Goal: Task Accomplishment & Management: Use online tool/utility

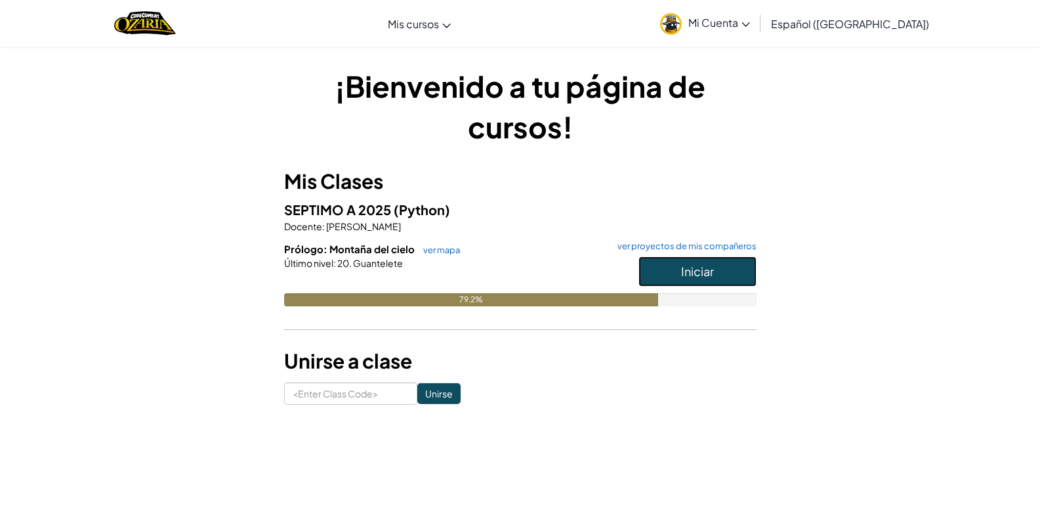
click at [741, 272] on button "Iniciar" at bounding box center [698, 272] width 118 height 30
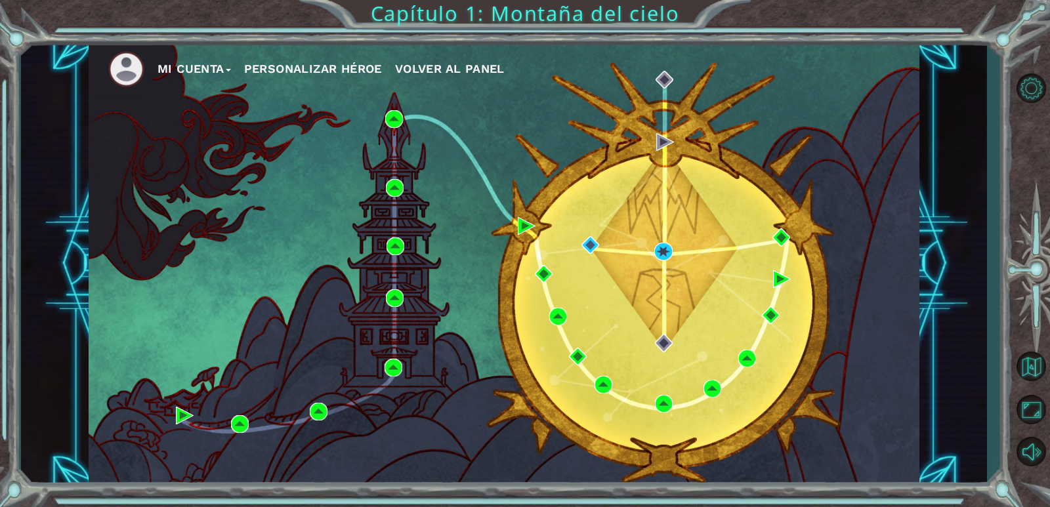
drag, startPoint x: 950, startPoint y: 376, endPoint x: 957, endPoint y: 372, distance: 8.2
click at [952, 375] on div "Mi Cuenta Personalizar héroe Volver al panel" at bounding box center [504, 264] width 966 height 446
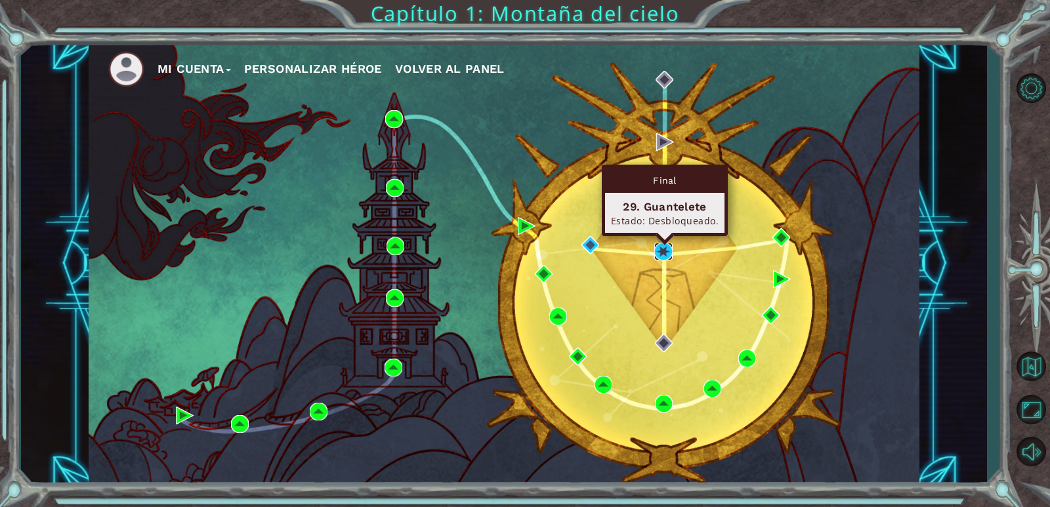
click at [672, 258] on img at bounding box center [663, 252] width 18 height 18
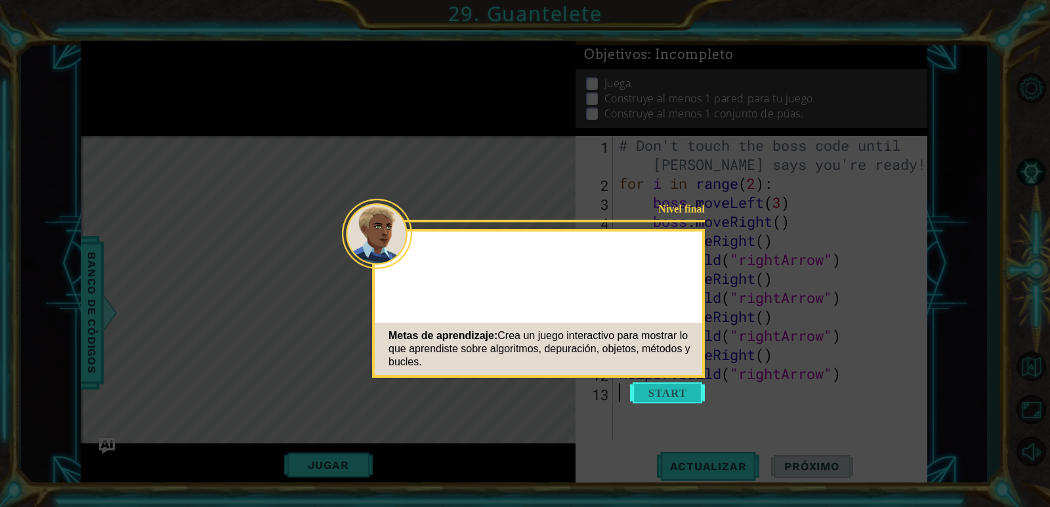
click at [668, 388] on button "Start" at bounding box center [667, 393] width 75 height 21
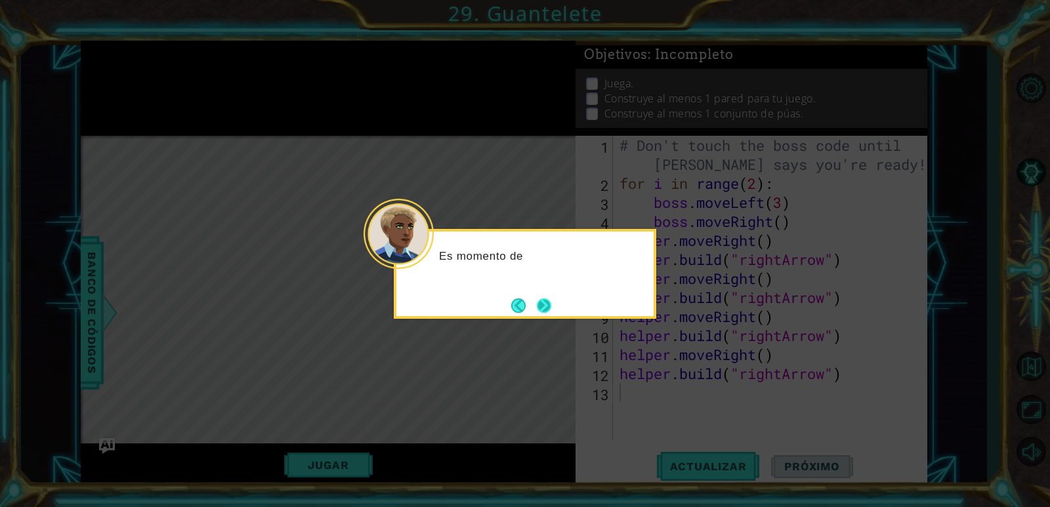
click at [543, 301] on button "Next" at bounding box center [544, 306] width 14 height 14
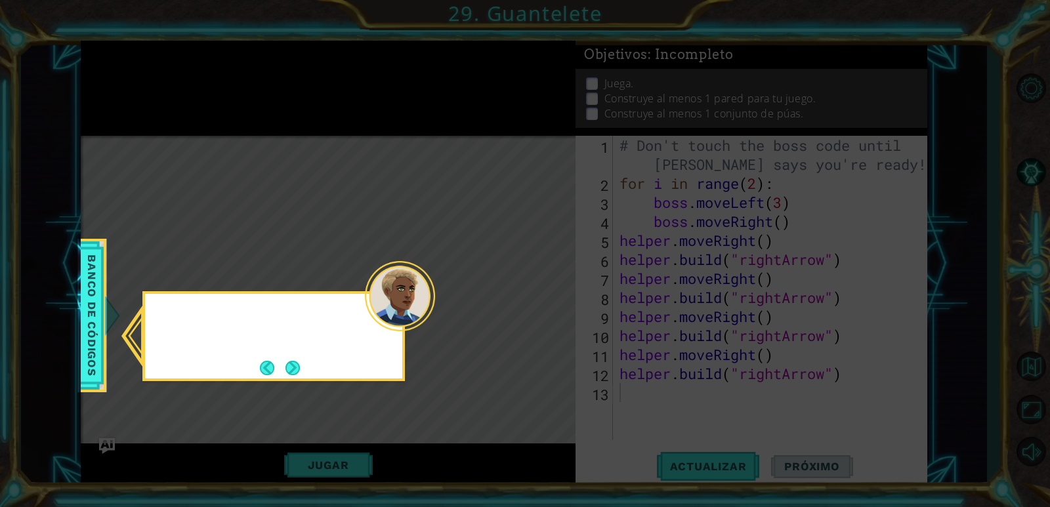
click at [543, 301] on icon at bounding box center [525, 253] width 1050 height 507
click at [286, 372] on button "Next" at bounding box center [293, 368] width 14 height 14
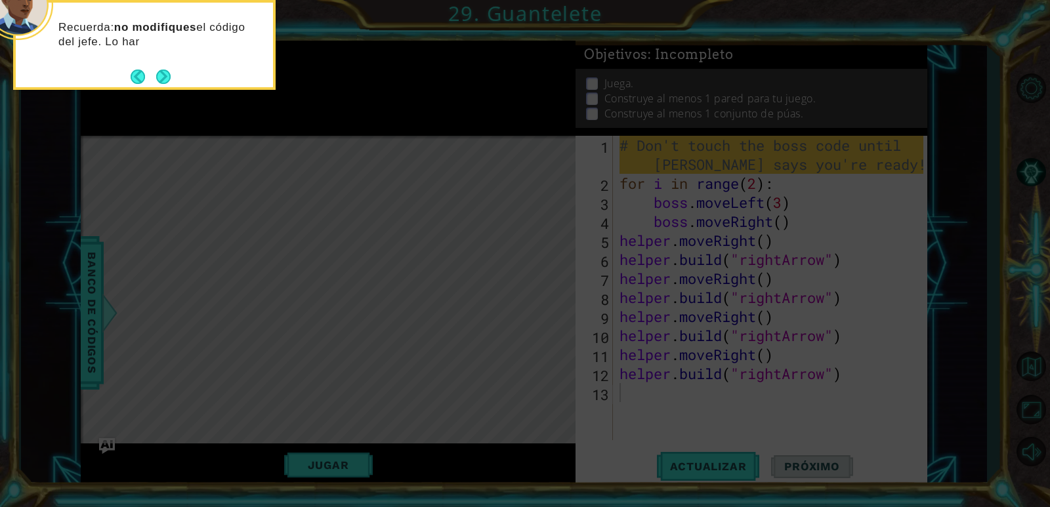
click at [163, 62] on div "Recuerda: no modifiques el código del jefe. Lo har" at bounding box center [144, 41] width 257 height 66
click at [163, 70] on button "Next" at bounding box center [163, 77] width 14 height 14
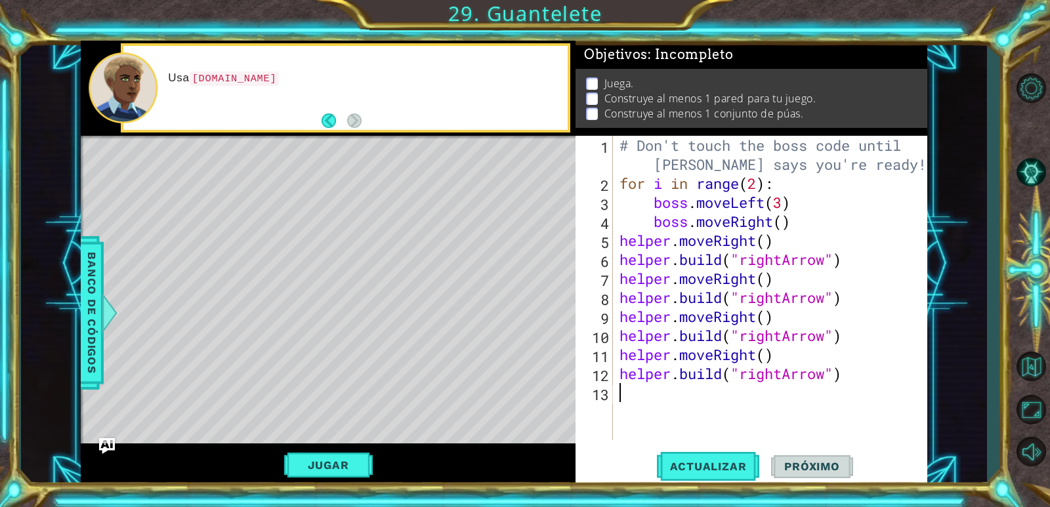
click at [345, 129] on footer at bounding box center [342, 121] width 40 height 20
click at [376, 184] on div "Level Map" at bounding box center [384, 329] width 606 height 387
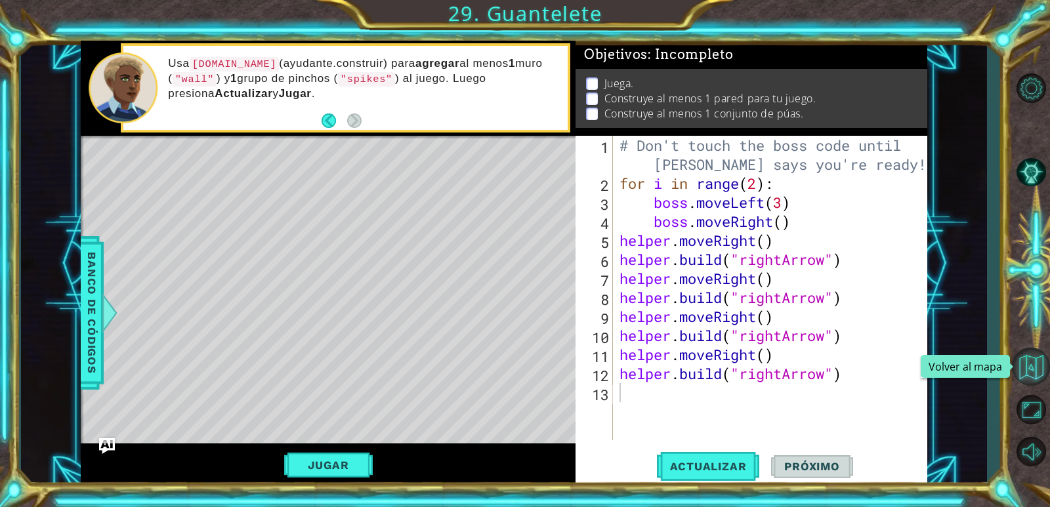
click at [1034, 373] on button "Volver al mapa" at bounding box center [1031, 367] width 38 height 38
